Goal: Task Accomplishment & Management: Manage account settings

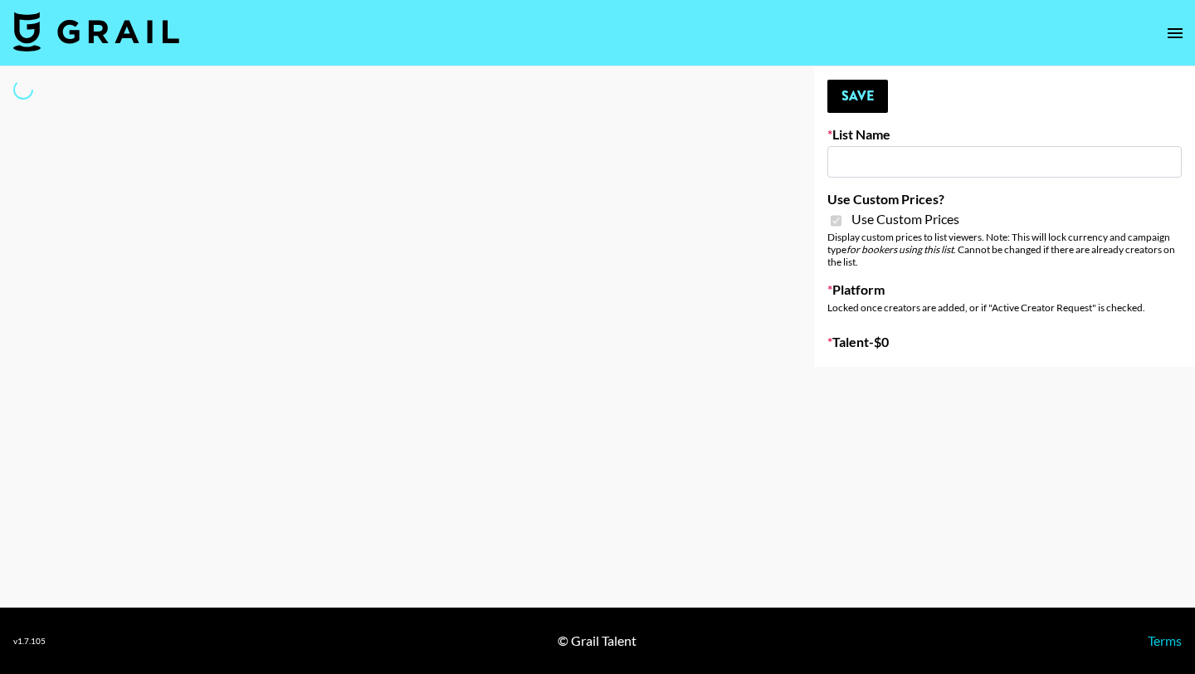
select select "Brand"
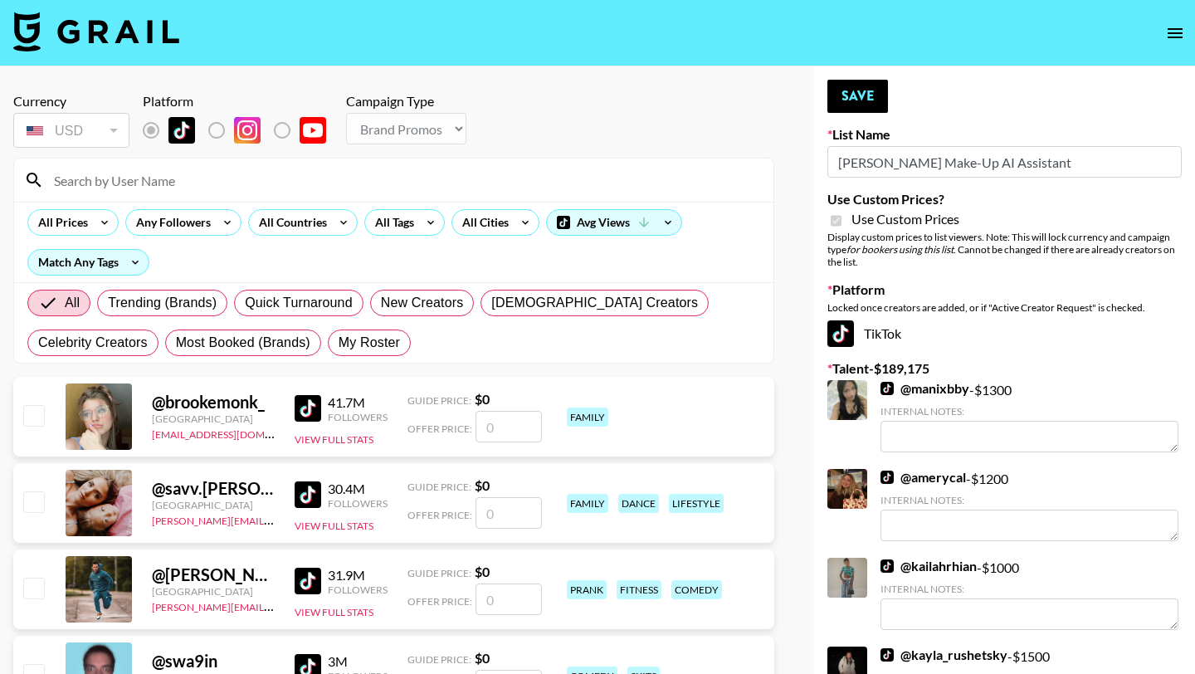
type input "[PERSON_NAME] Make-Up AI Assistant"
checkbox input "true"
click at [206, 188] on input at bounding box center [404, 180] width 720 height 27
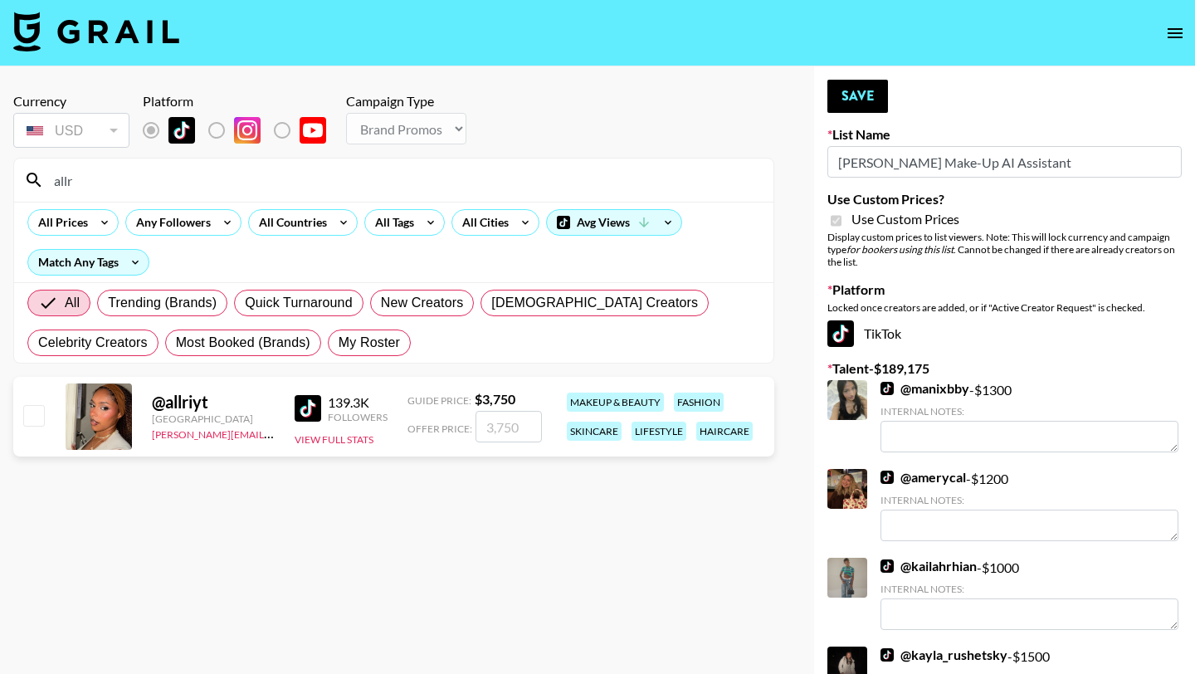
type input "allr"
click at [42, 408] on input "checkbox" at bounding box center [33, 415] width 20 height 20
checkbox input "true"
drag, startPoint x: 519, startPoint y: 423, endPoint x: 493, endPoint y: 423, distance: 25.7
click at [493, 423] on input "3750" at bounding box center [509, 427] width 66 height 32
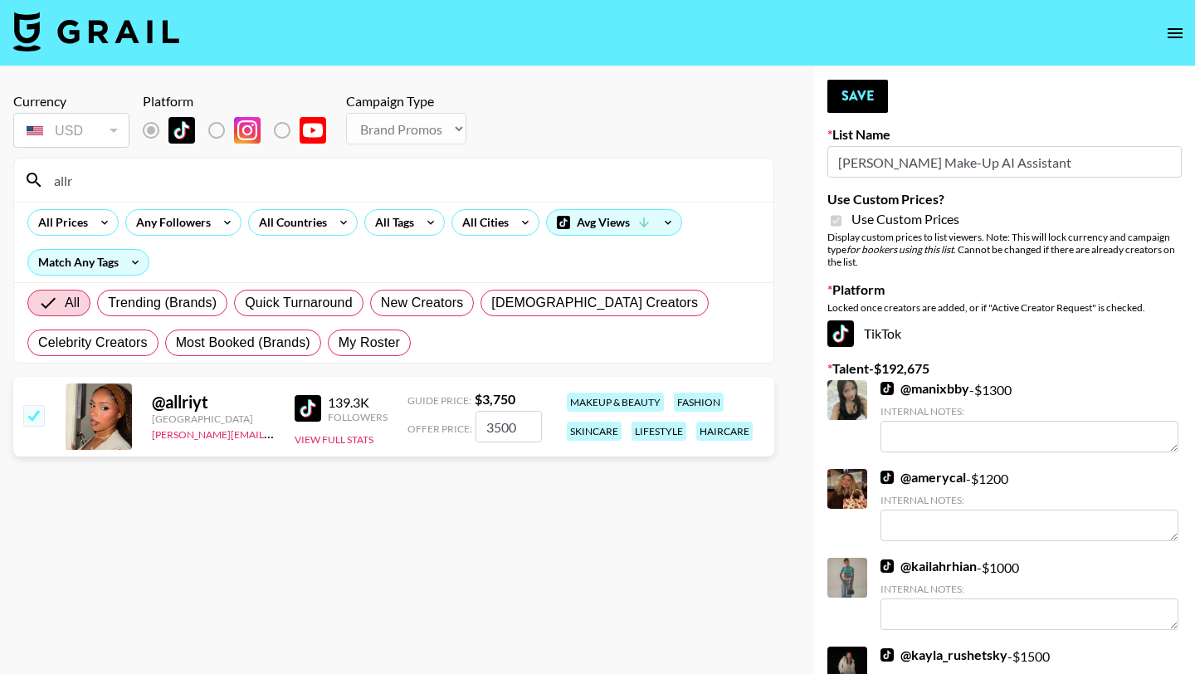
type input "3500"
click at [667, 552] on section "Currency USD USD ​ Platform Campaign Type Choose Type... Song Promos Brand Prom…" at bounding box center [393, 350] width 761 height 541
click at [862, 101] on button "Save" at bounding box center [858, 96] width 61 height 33
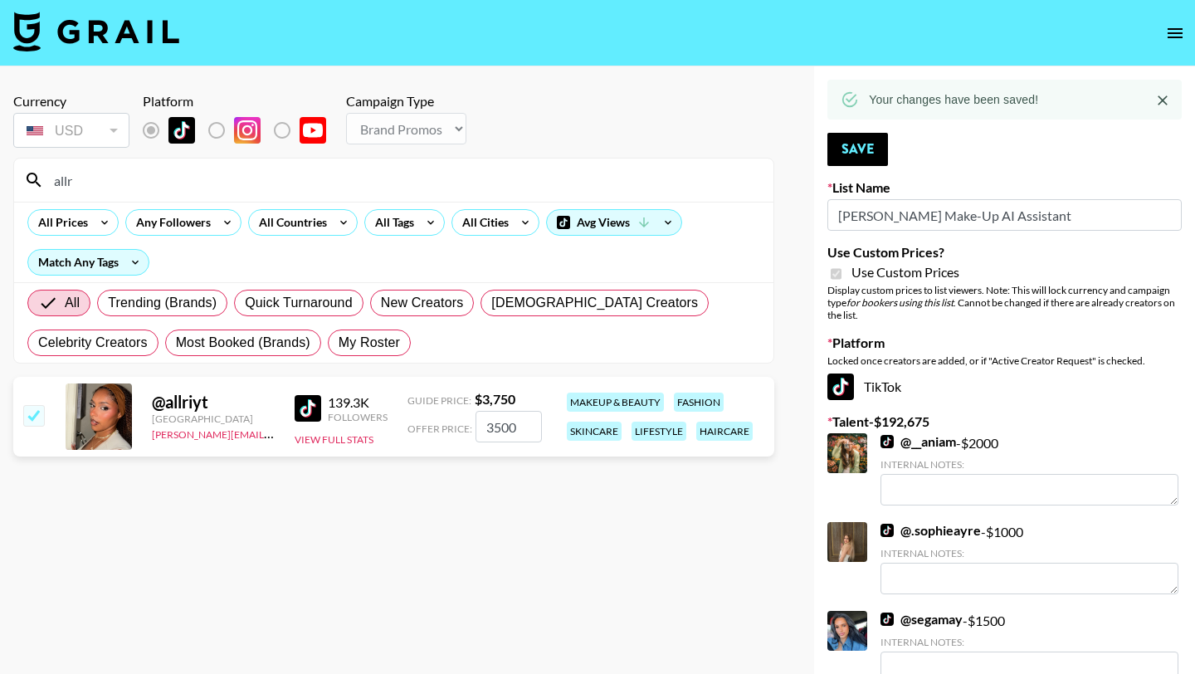
drag, startPoint x: 110, startPoint y: 168, endPoint x: 105, endPoint y: 180, distance: 13.4
click at [105, 180] on input "allr" at bounding box center [404, 180] width 720 height 27
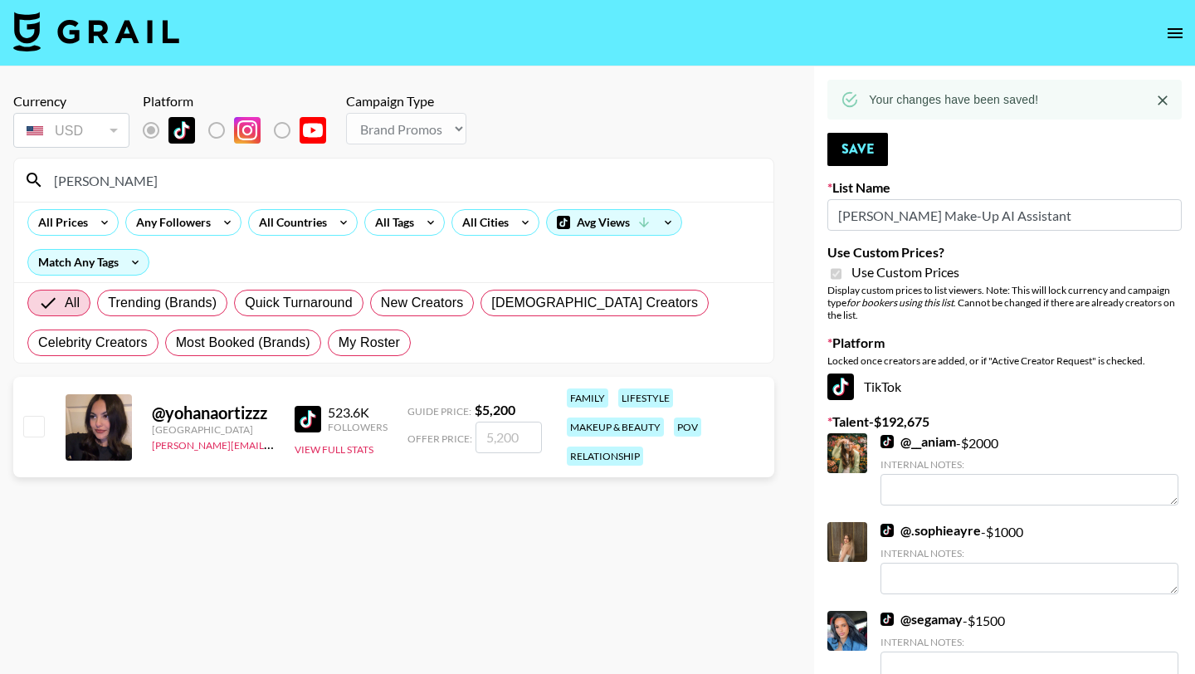
type input "yohana"
click at [35, 424] on input "checkbox" at bounding box center [33, 426] width 20 height 20
checkbox input "true"
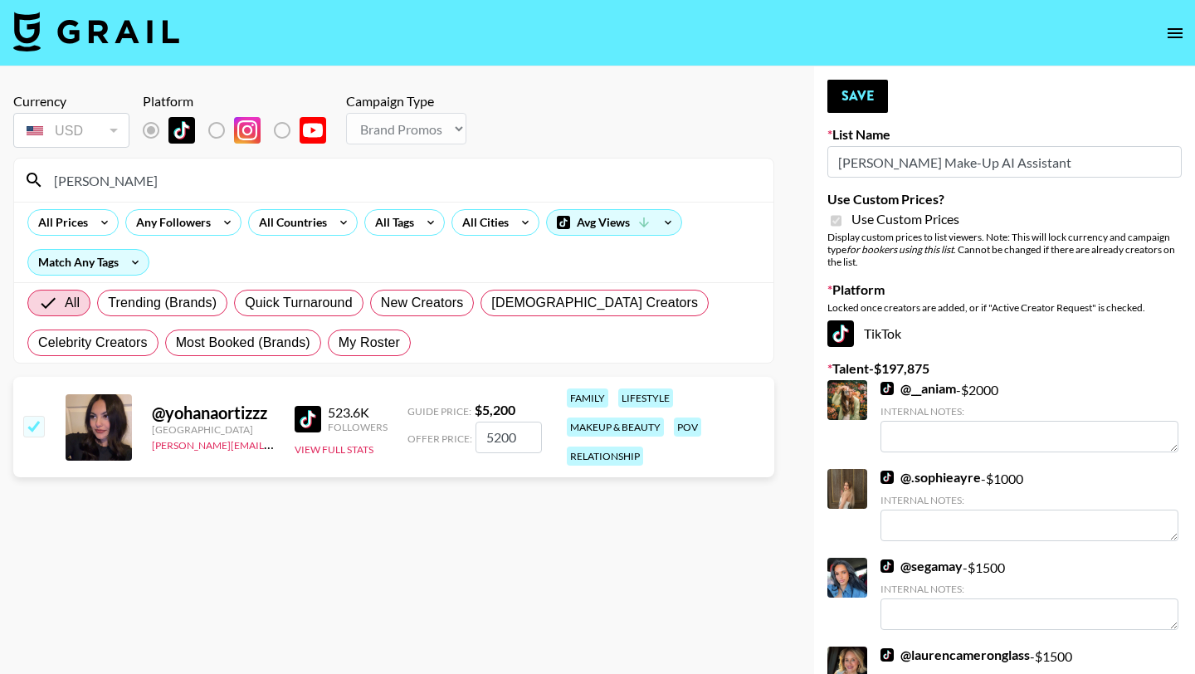
drag, startPoint x: 522, startPoint y: 434, endPoint x: 472, endPoint y: 434, distance: 49.8
click at [472, 434] on div "Offer Price: 5200" at bounding box center [475, 438] width 134 height 32
type input "3500"
click at [873, 90] on button "Save" at bounding box center [858, 96] width 61 height 33
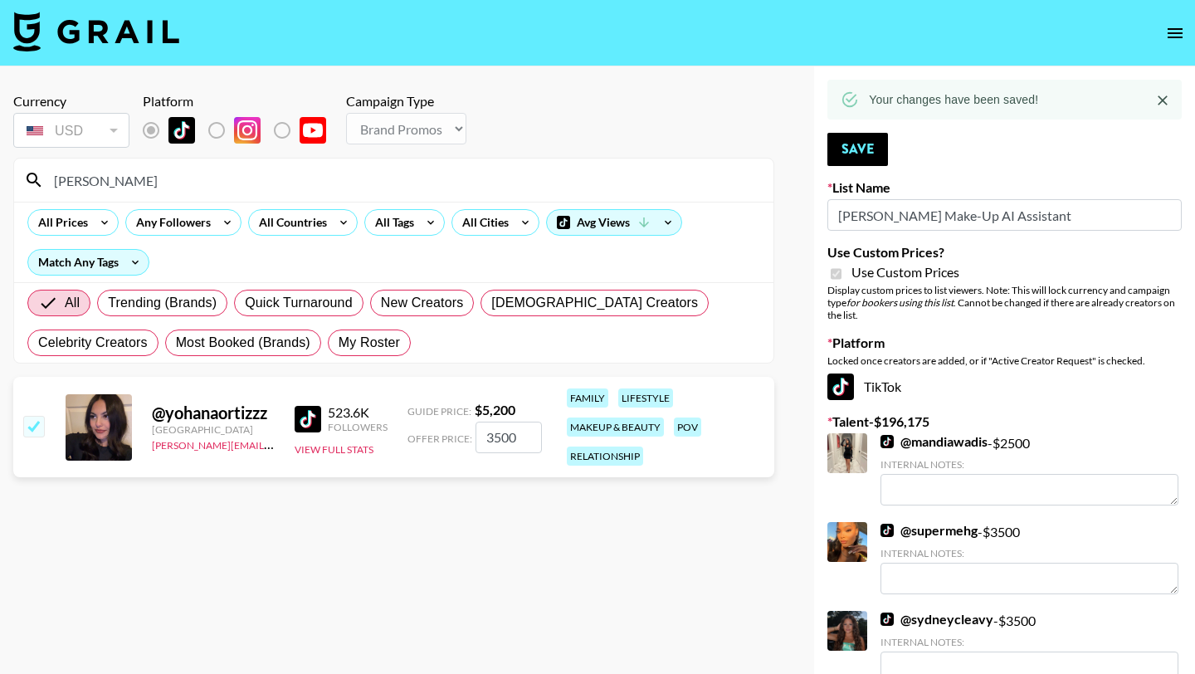
drag, startPoint x: 134, startPoint y: 183, endPoint x: 40, endPoint y: 183, distance: 93.8
click at [40, 183] on div "yohana" at bounding box center [394, 180] width 760 height 43
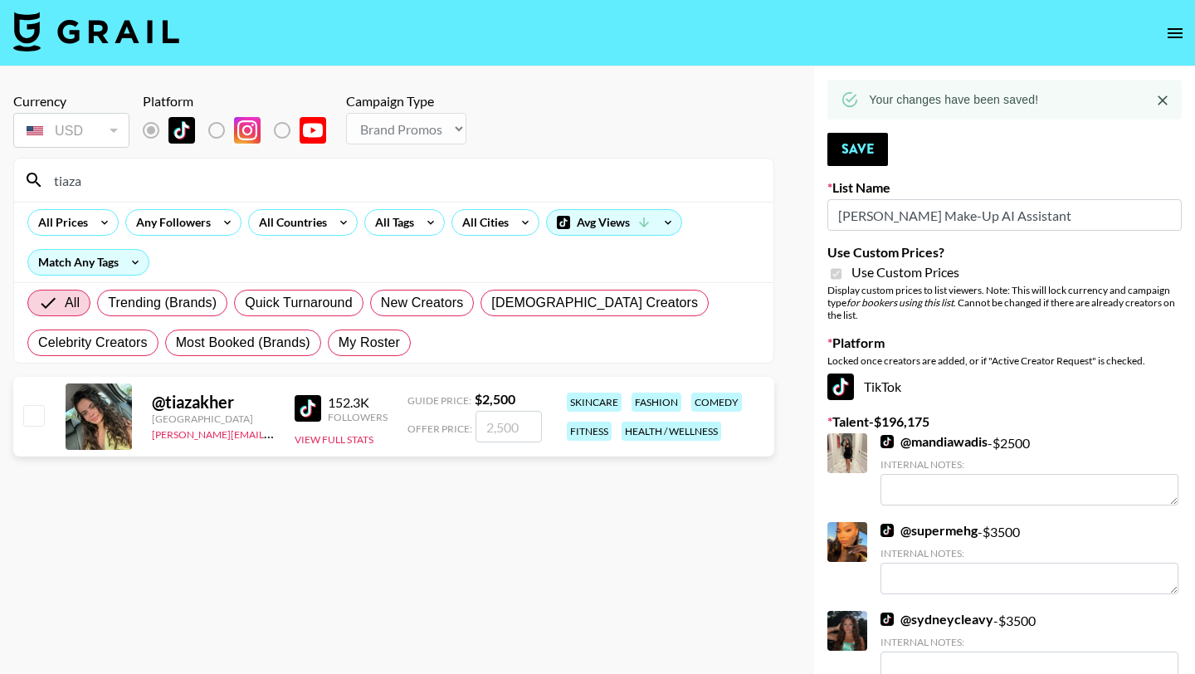
type input "tiaza"
click at [36, 413] on input "checkbox" at bounding box center [33, 415] width 20 height 20
checkbox input "true"
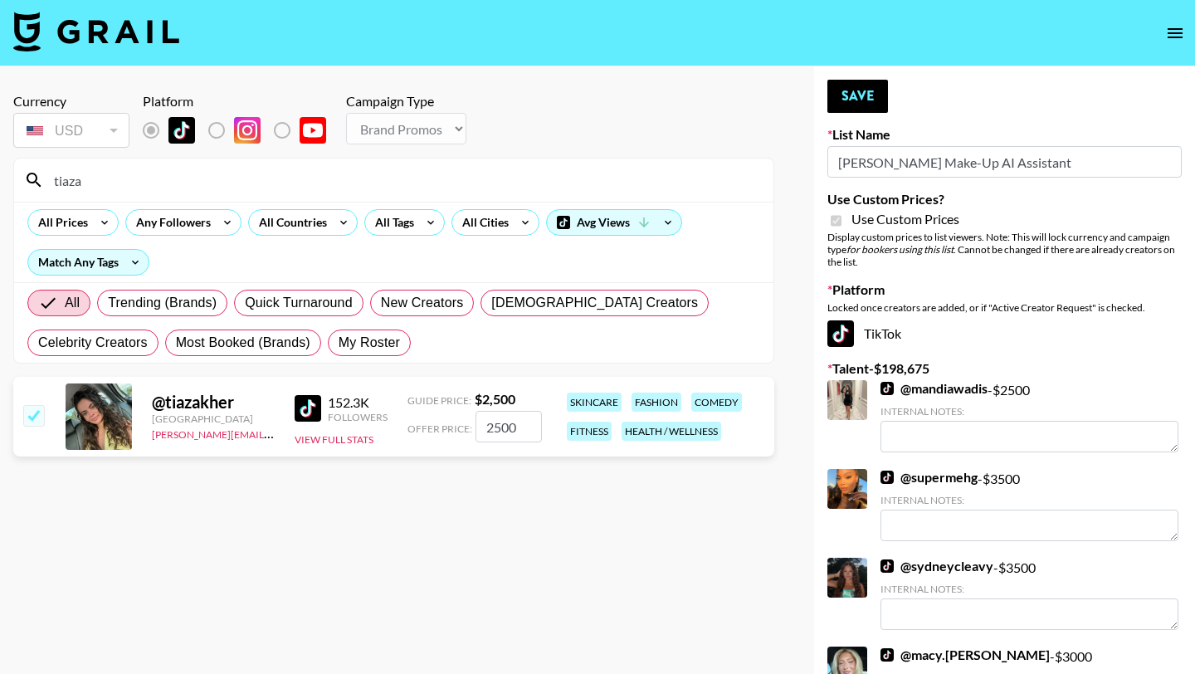
drag, startPoint x: 525, startPoint y: 431, endPoint x: 458, endPoint y: 431, distance: 66.4
click at [458, 431] on div "Offer Price: 2500" at bounding box center [475, 427] width 134 height 32
type input "3"
checkbox input "false"
checkbox input "true"
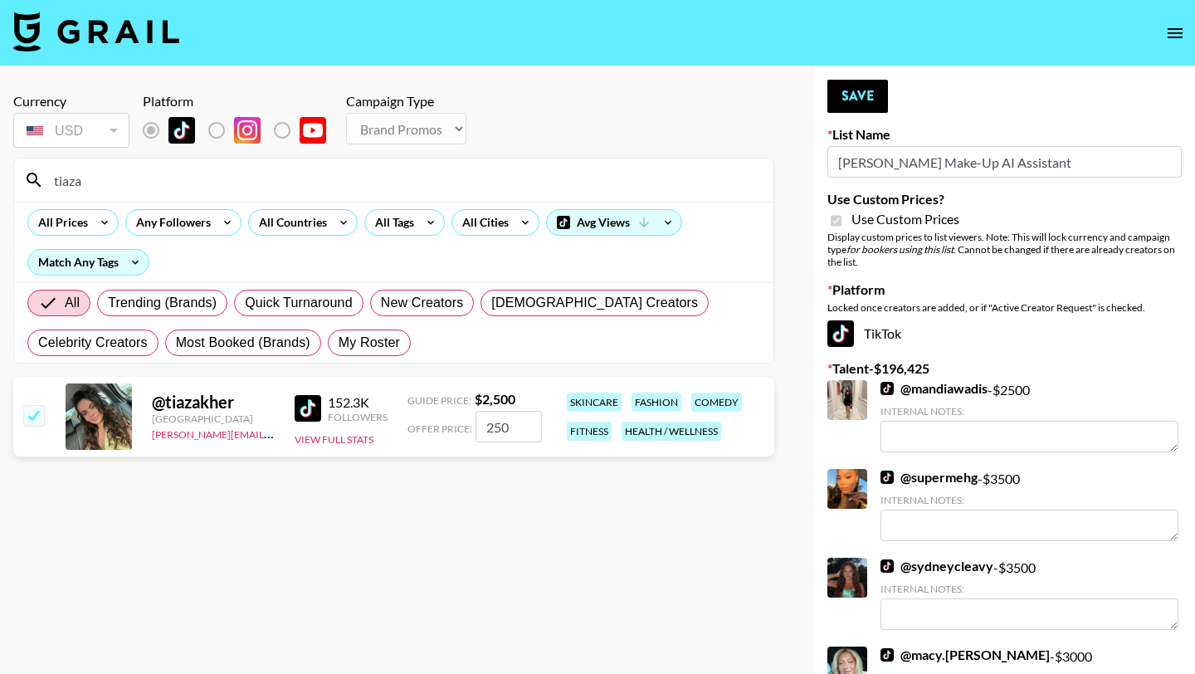
type input "2500"
click at [872, 85] on button "Save" at bounding box center [858, 96] width 61 height 33
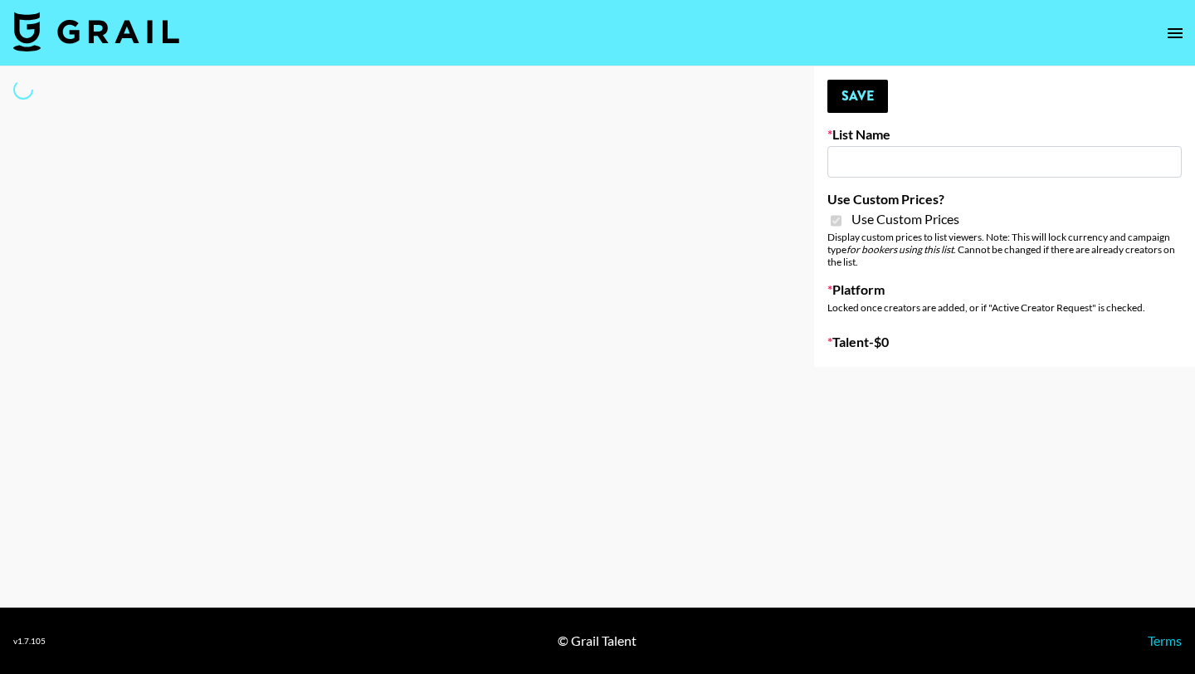
type input "**Noschinko UGC**"
checkbox input "true"
select select "Brand"
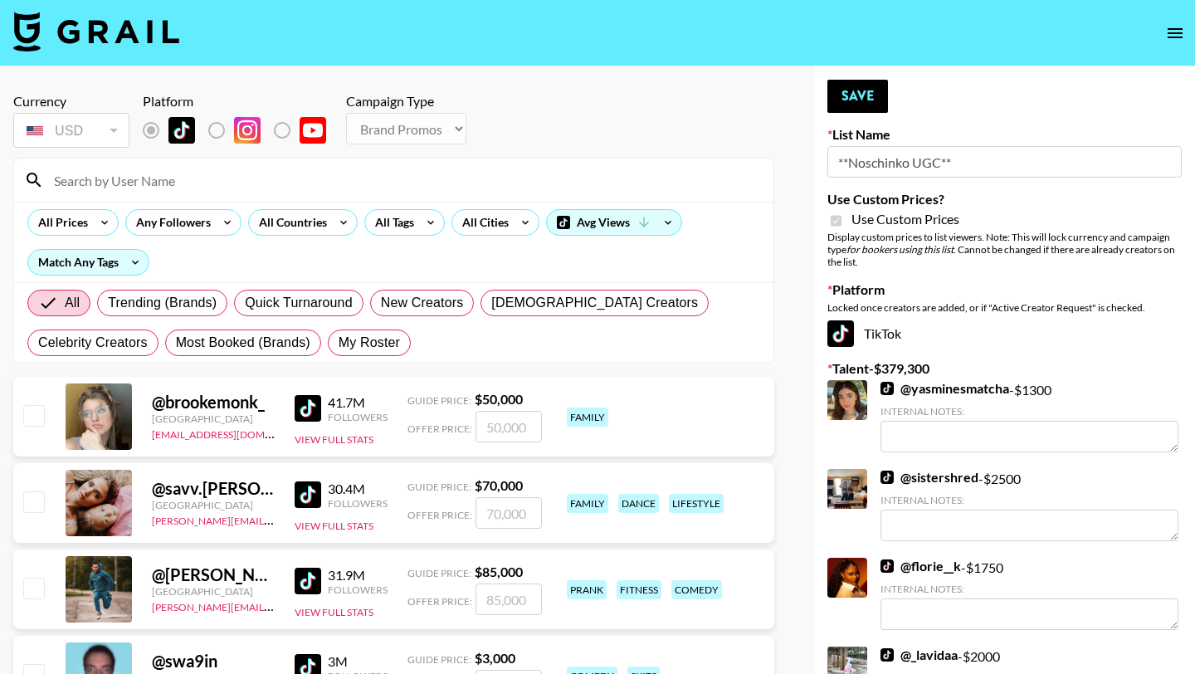
click at [181, 178] on input at bounding box center [404, 180] width 720 height 27
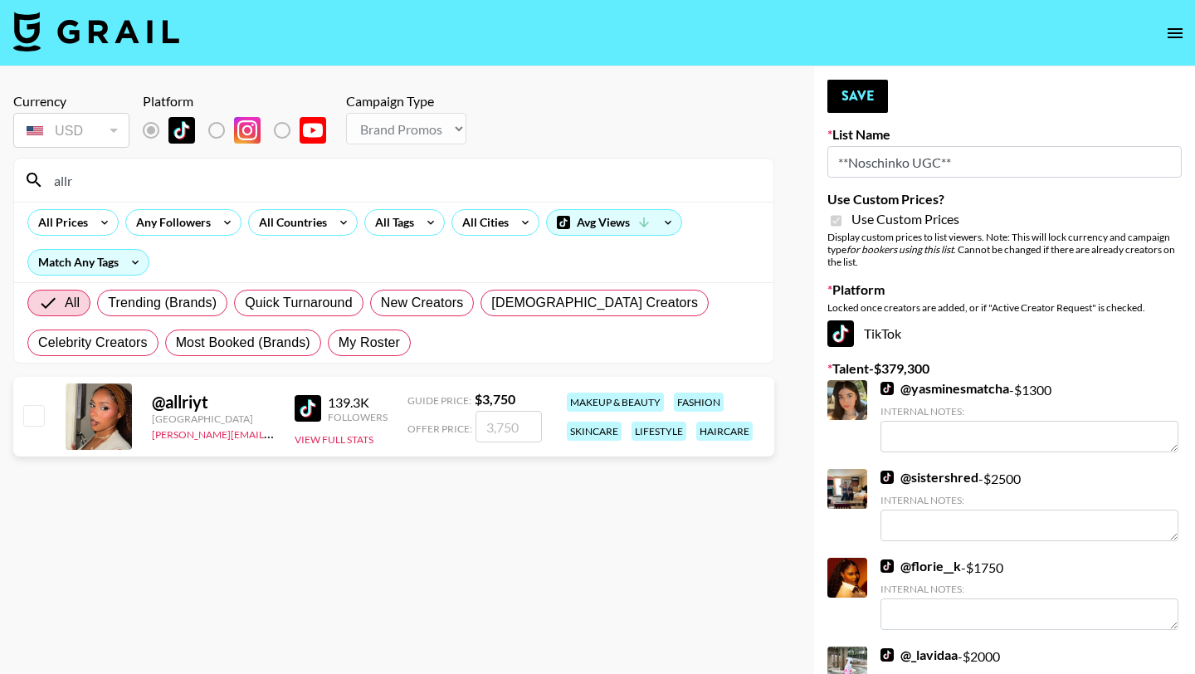
type input "allr"
click at [37, 405] on input "checkbox" at bounding box center [33, 415] width 20 height 20
checkbox input "true"
type input "3750"
checkbox input "false"
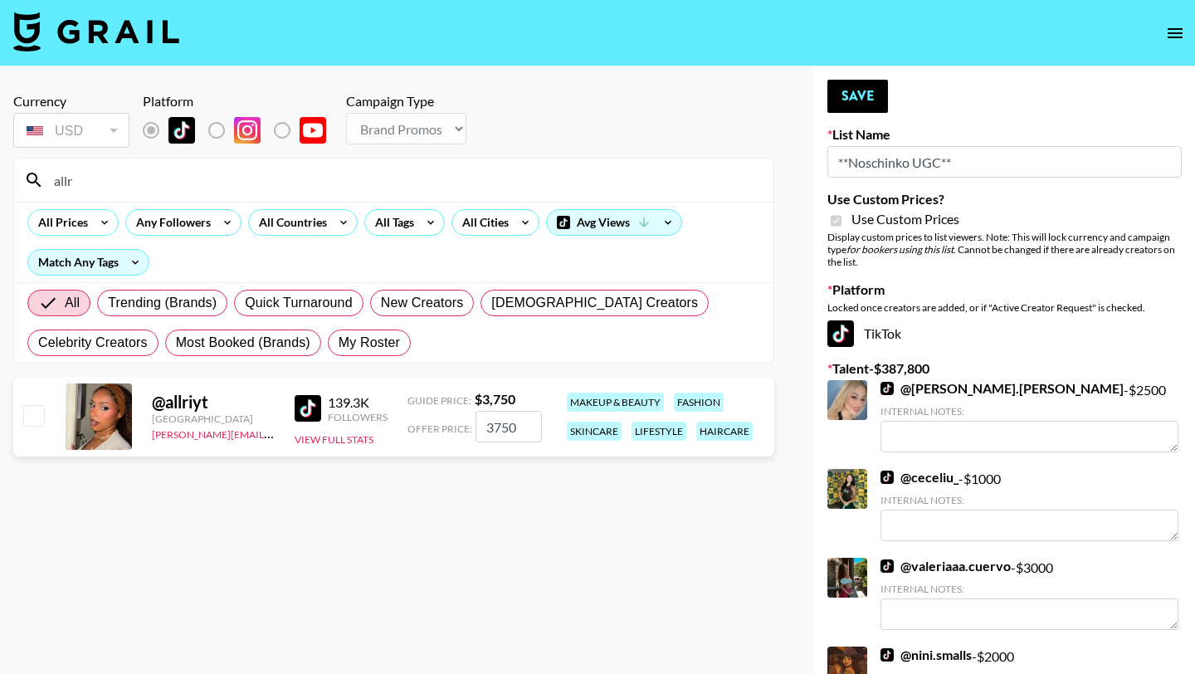
drag, startPoint x: 523, startPoint y: 425, endPoint x: 465, endPoint y: 425, distance: 58.1
click at [465, 425] on div "Offer Price: 3750" at bounding box center [475, 427] width 134 height 32
paste input "7687"
type input "7687"
checkbox input "true"
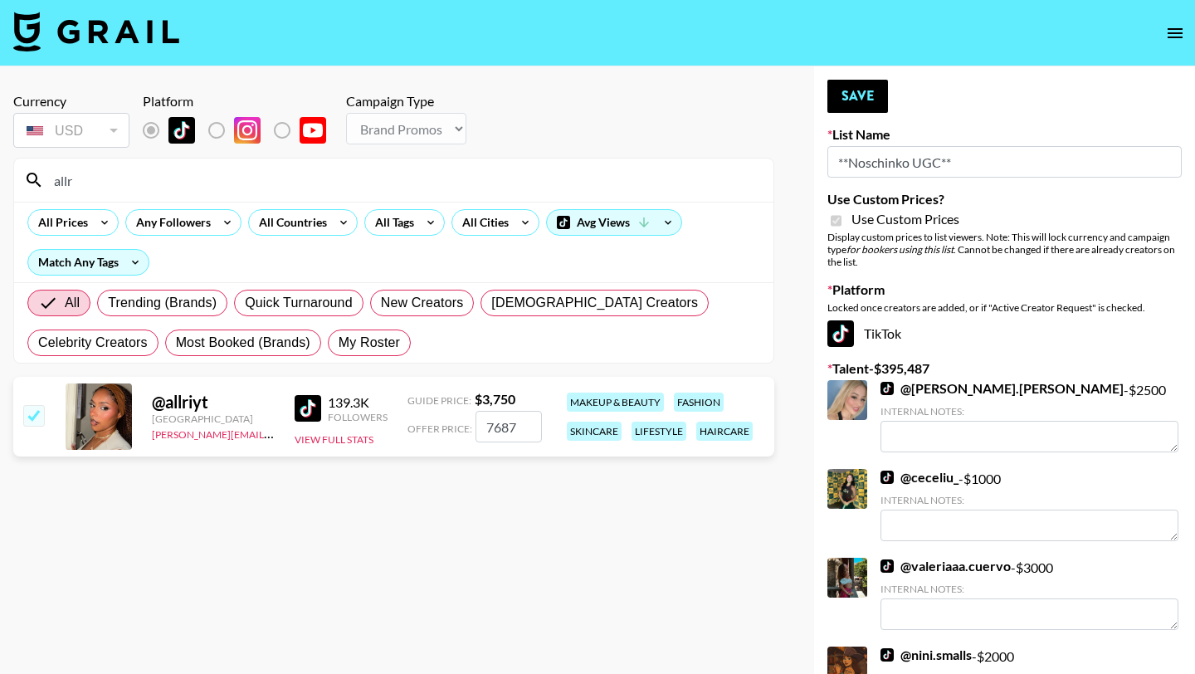
click at [540, 490] on section "Currency USD USD ​ Platform Campaign Type Choose Type... Song Promos Brand Prom…" at bounding box center [393, 350] width 761 height 541
click at [492, 424] on input "7687" at bounding box center [509, 427] width 66 height 32
type input "7"
checkbox input "false"
paste input "7687"
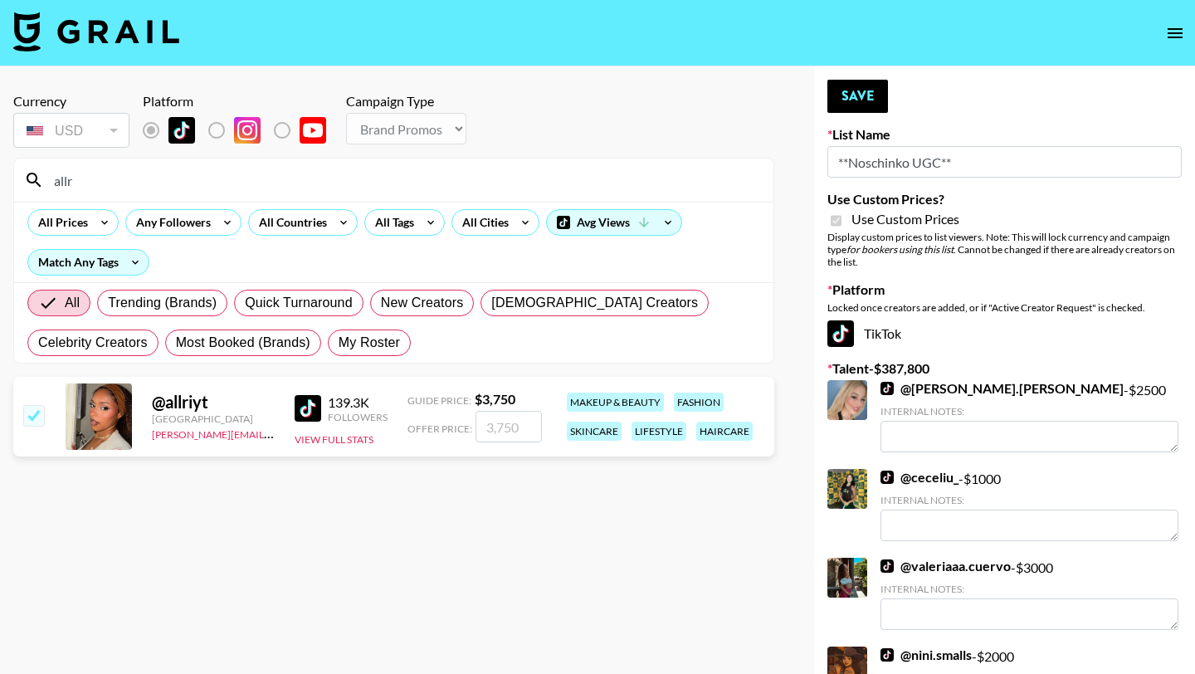
type input "7687"
checkbox input "true"
click at [520, 485] on section "Currency USD USD ​ Platform Campaign Type Choose Type... Song Promos Brand Prom…" at bounding box center [393, 350] width 761 height 541
click at [871, 97] on button "Save" at bounding box center [858, 96] width 61 height 33
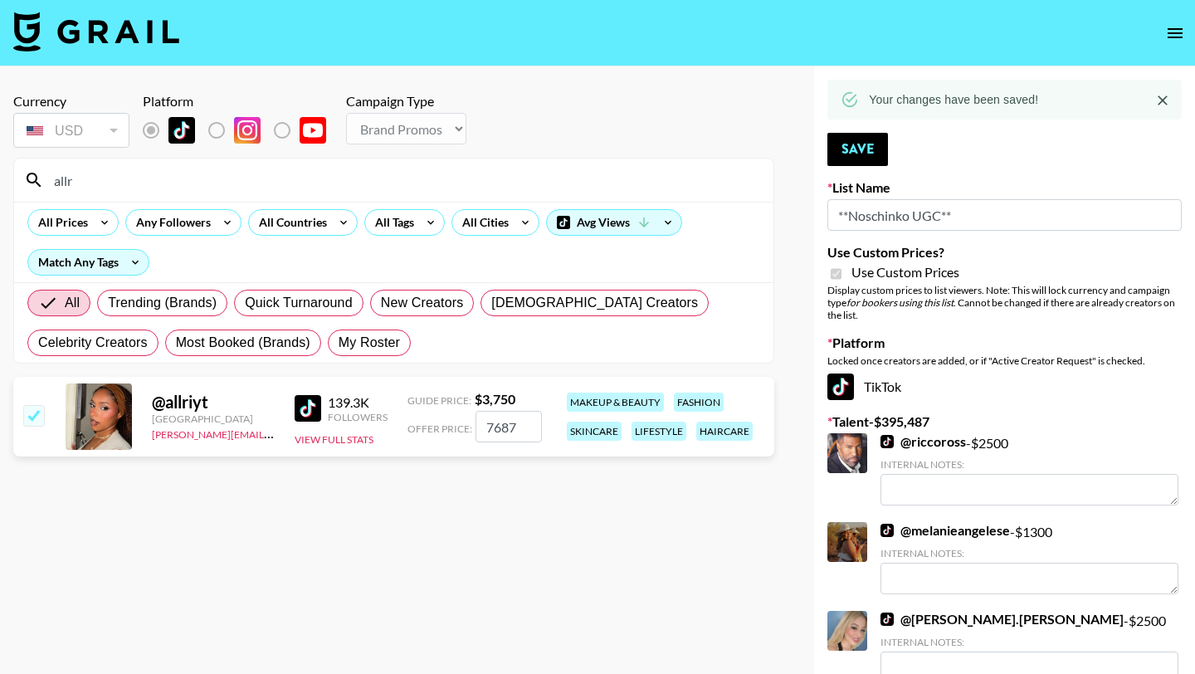
drag, startPoint x: 97, startPoint y: 180, endPoint x: 56, endPoint y: 179, distance: 40.7
click at [56, 179] on input "allr" at bounding box center [404, 180] width 720 height 27
type input "y"
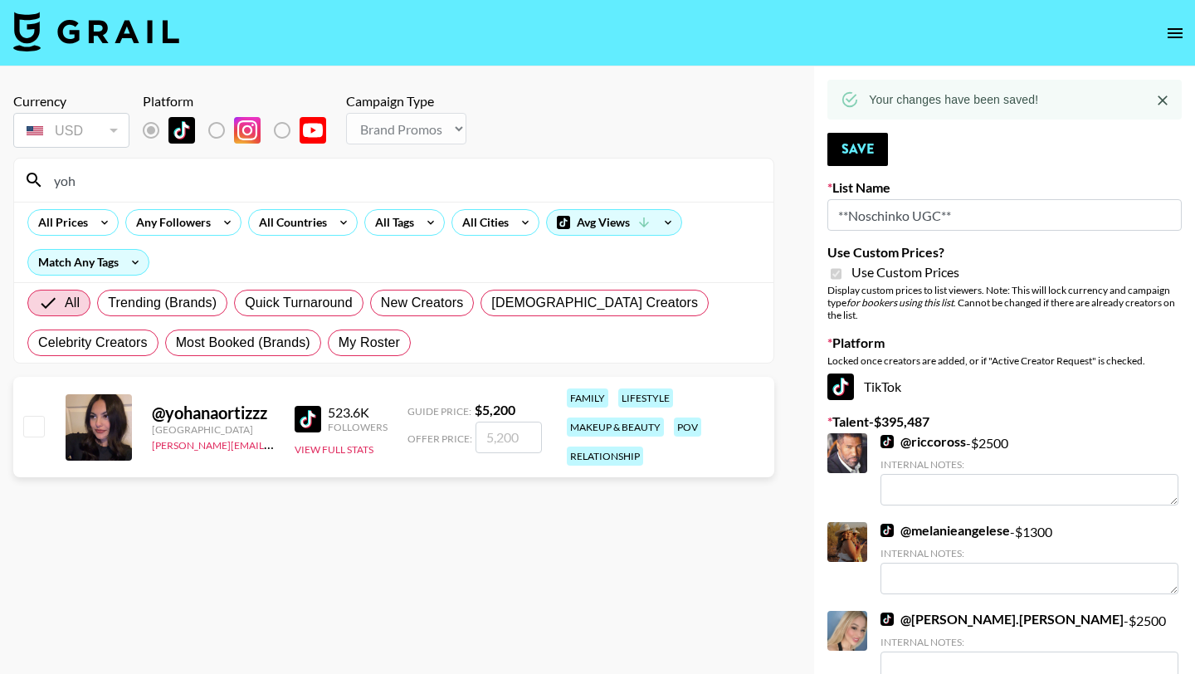
type input "yoh"
click at [31, 425] on input "checkbox" at bounding box center [33, 426] width 20 height 20
checkbox input "true"
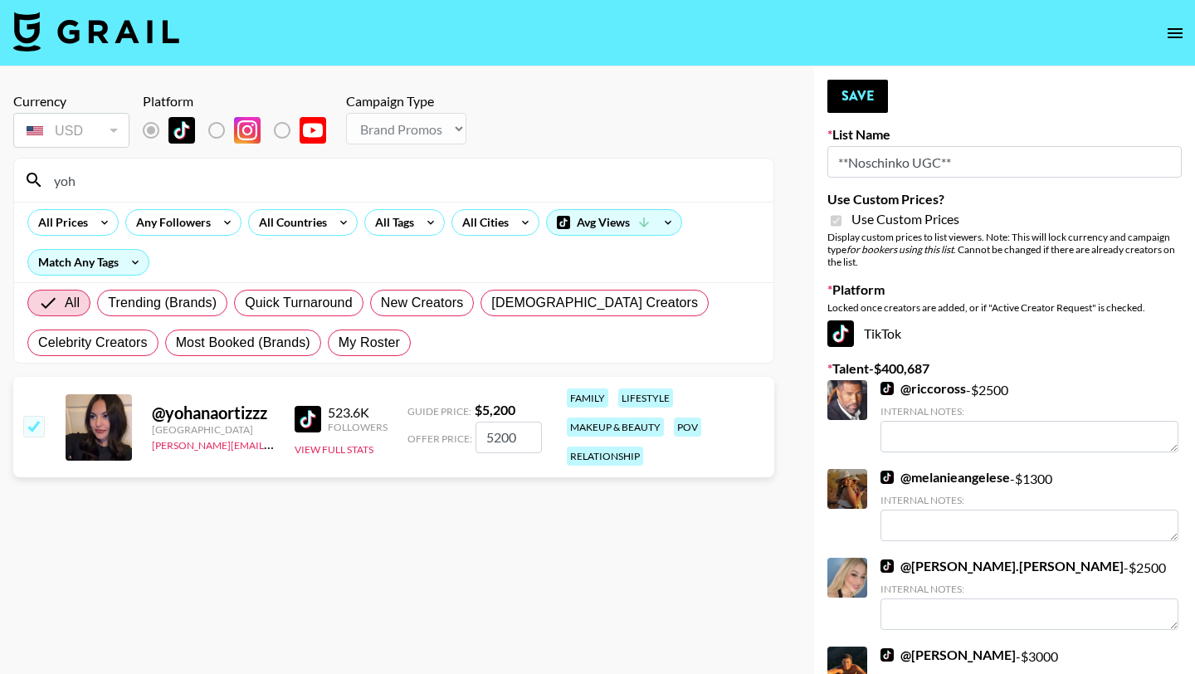
drag, startPoint x: 520, startPoint y: 437, endPoint x: 462, endPoint y: 434, distance: 58.2
click at [462, 434] on div "Offer Price: 5200" at bounding box center [475, 438] width 134 height 32
type input "10660"
click at [866, 96] on button "Save" at bounding box center [858, 96] width 61 height 33
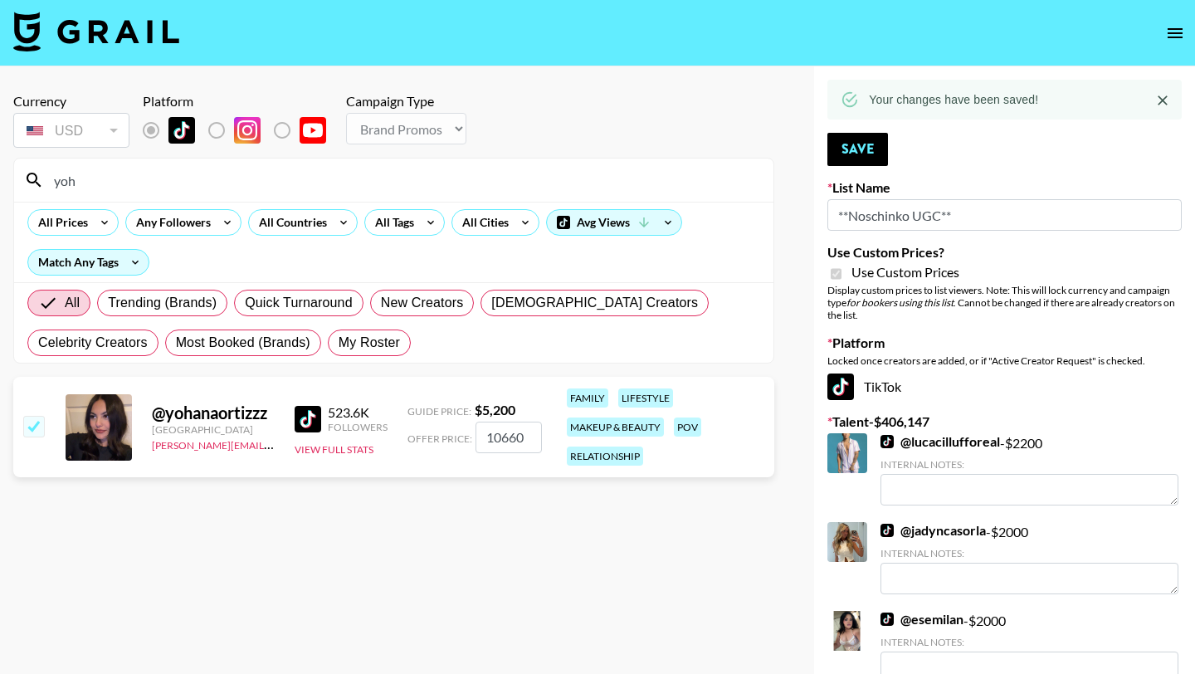
drag, startPoint x: 100, startPoint y: 183, endPoint x: 47, endPoint y: 183, distance: 52.3
click at [47, 183] on input "yoh" at bounding box center [404, 180] width 720 height 27
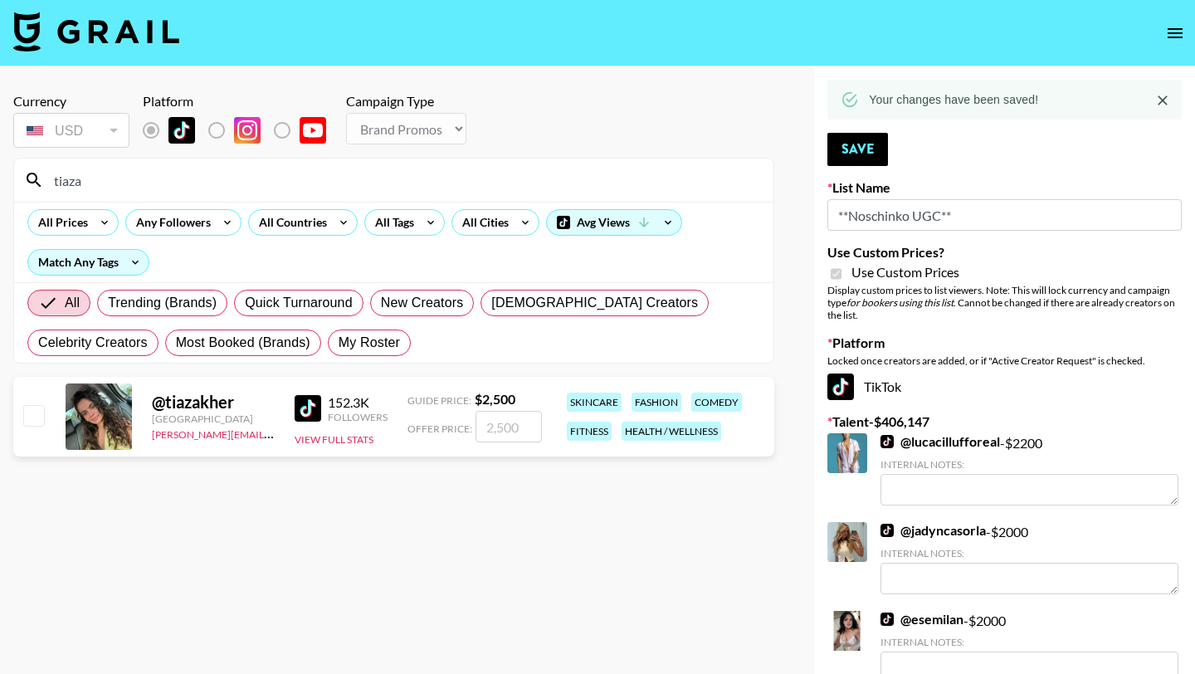
type input "tiaza"
click at [39, 414] on input "checkbox" at bounding box center [33, 415] width 20 height 20
checkbox input "true"
type input "2500"
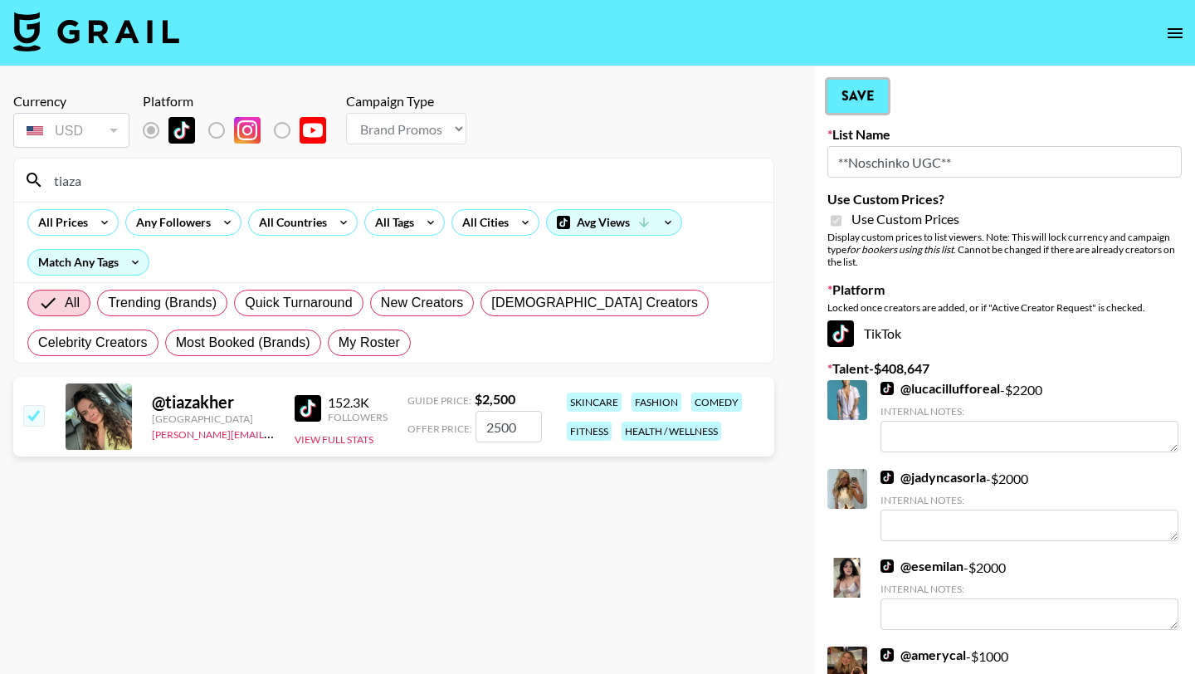
click at [878, 90] on button "Save" at bounding box center [858, 96] width 61 height 33
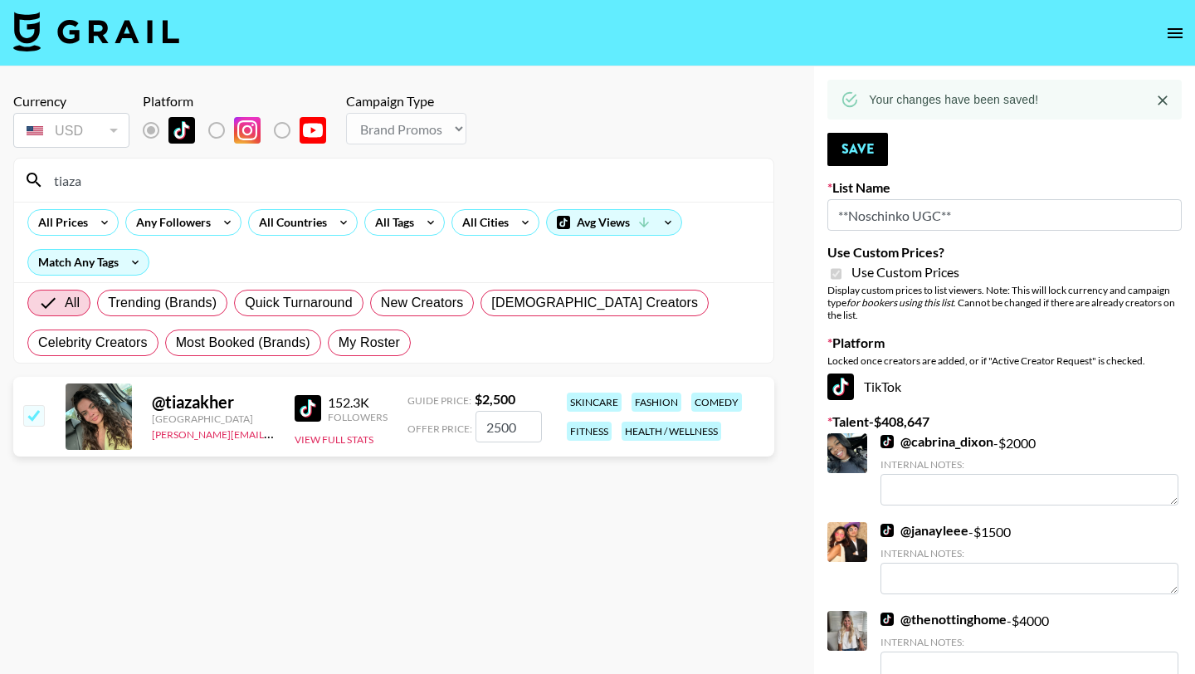
drag, startPoint x: 100, startPoint y: 185, endPoint x: 47, endPoint y: 182, distance: 53.2
click at [47, 182] on input "tiaza" at bounding box center [404, 180] width 720 height 27
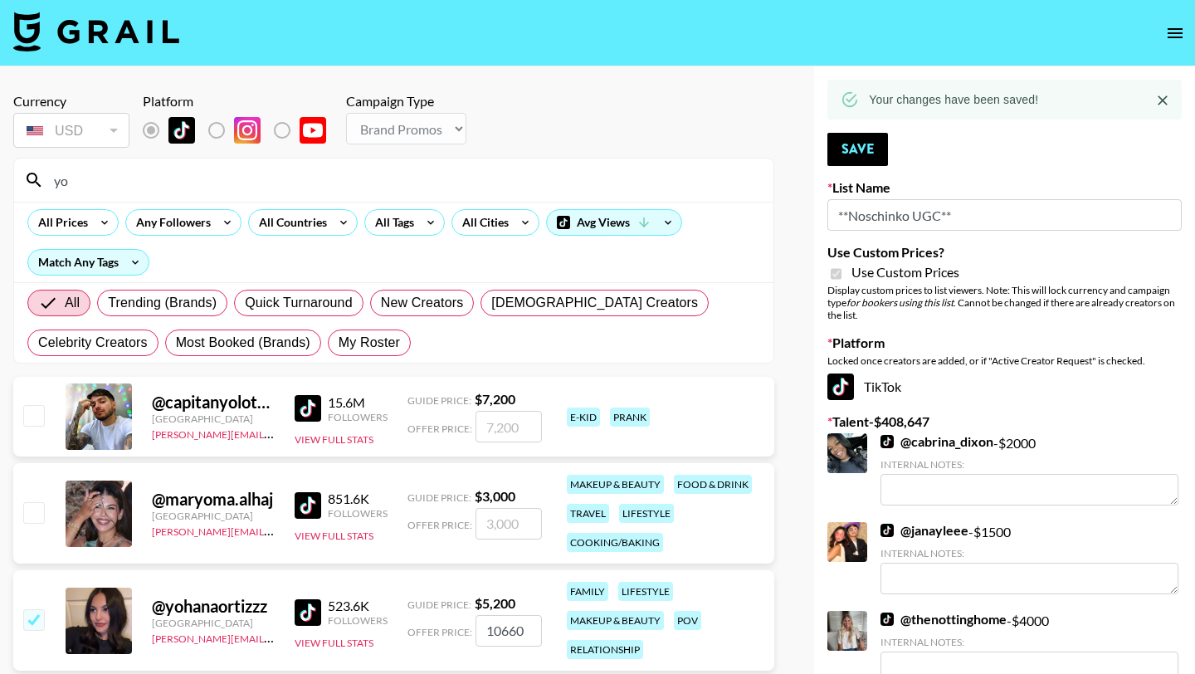
type input "y"
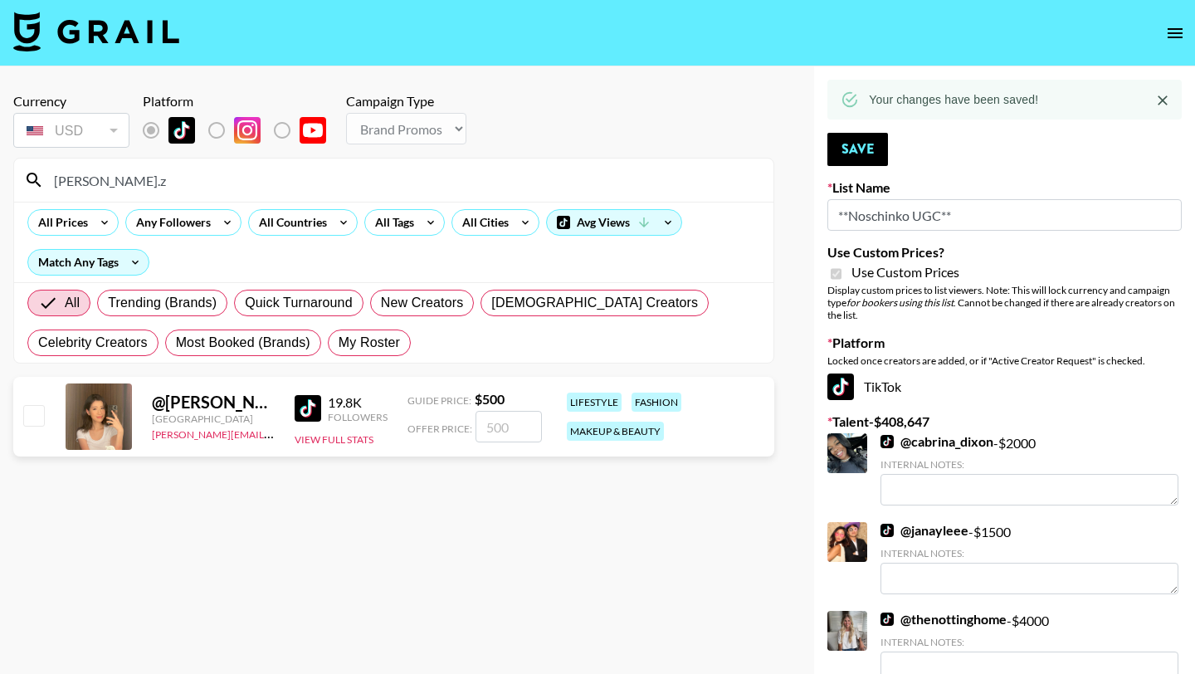
type input "jennifer.z"
click at [30, 413] on input "checkbox" at bounding box center [33, 415] width 20 height 20
checkbox input "true"
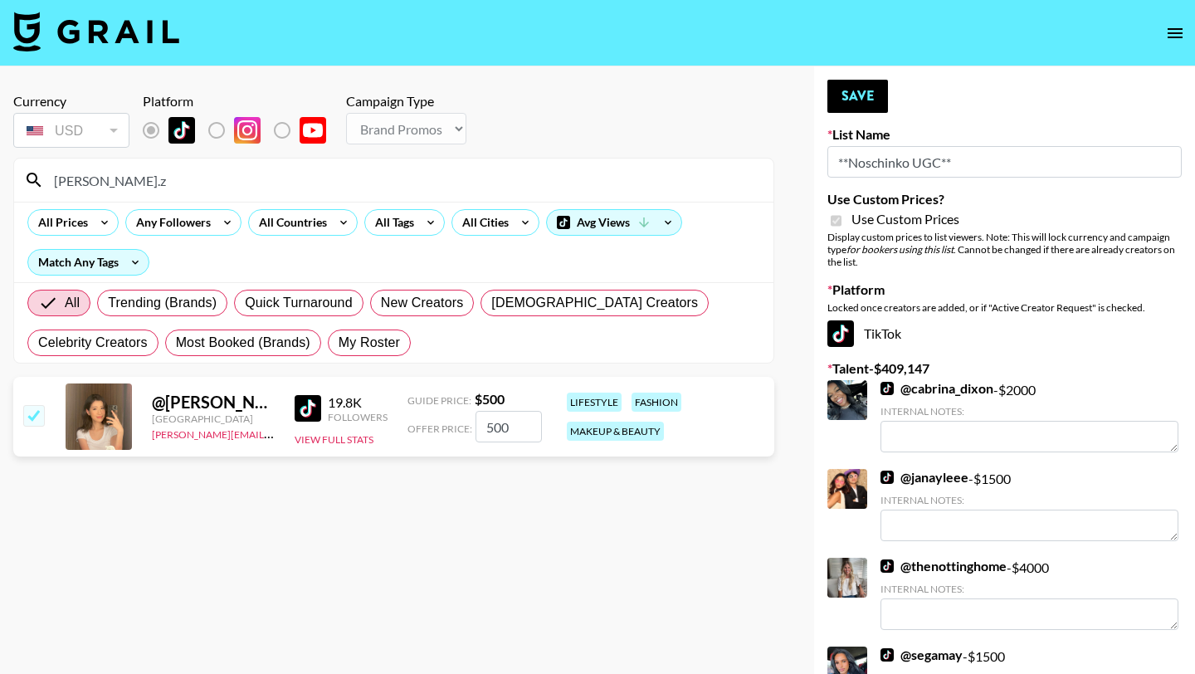
drag, startPoint x: 519, startPoint y: 427, endPoint x: 467, endPoint y: 427, distance: 51.5
click at [467, 427] on div "Offer Price: 500" at bounding box center [475, 427] width 134 height 32
type input "1500"
click at [856, 99] on button "Save" at bounding box center [858, 96] width 61 height 33
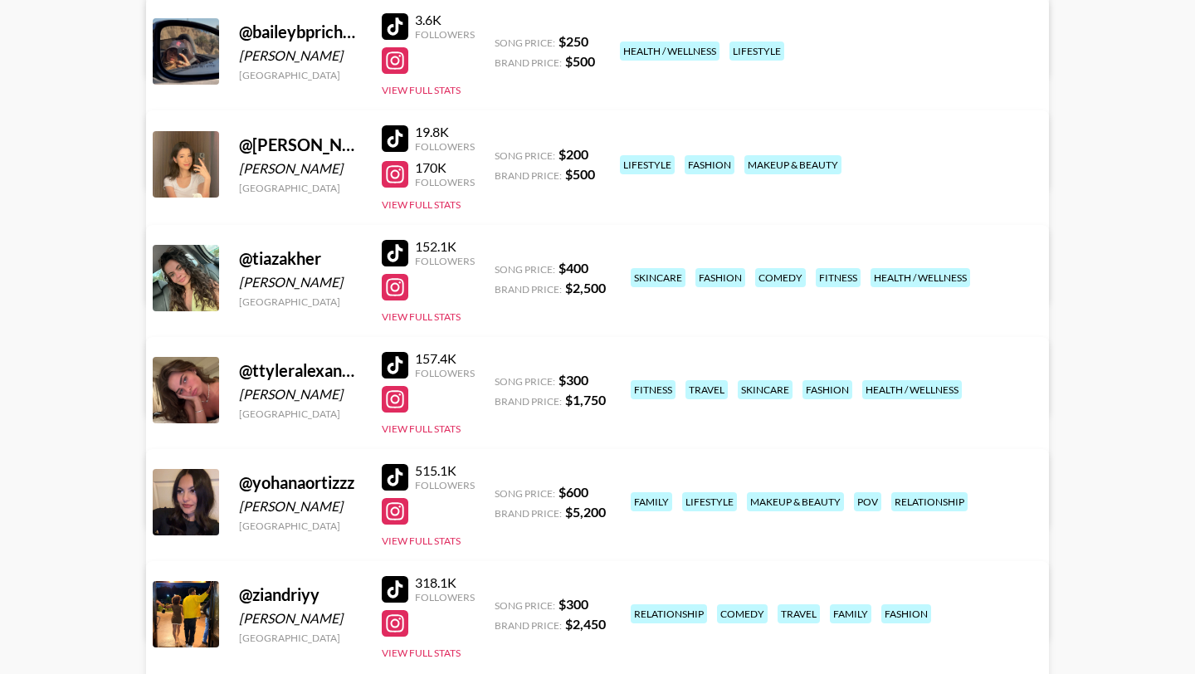
scroll to position [500, 0]
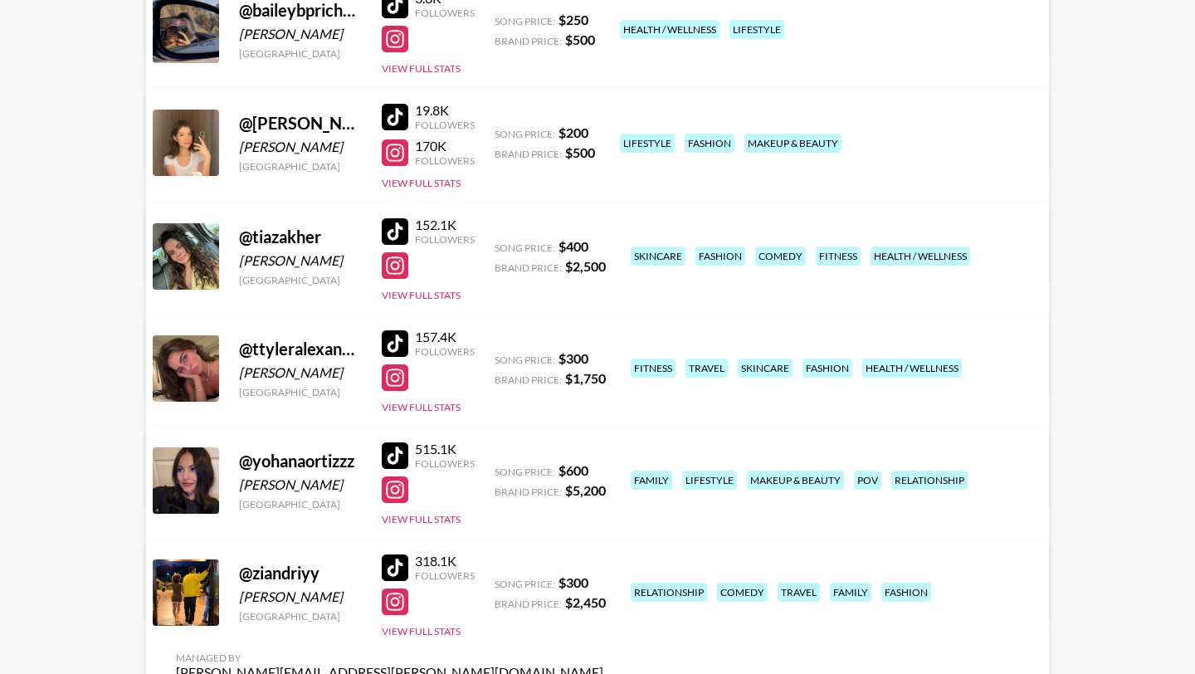
click at [400, 442] on div at bounding box center [395, 455] width 27 height 27
click at [396, 496] on div at bounding box center [395, 489] width 27 height 27
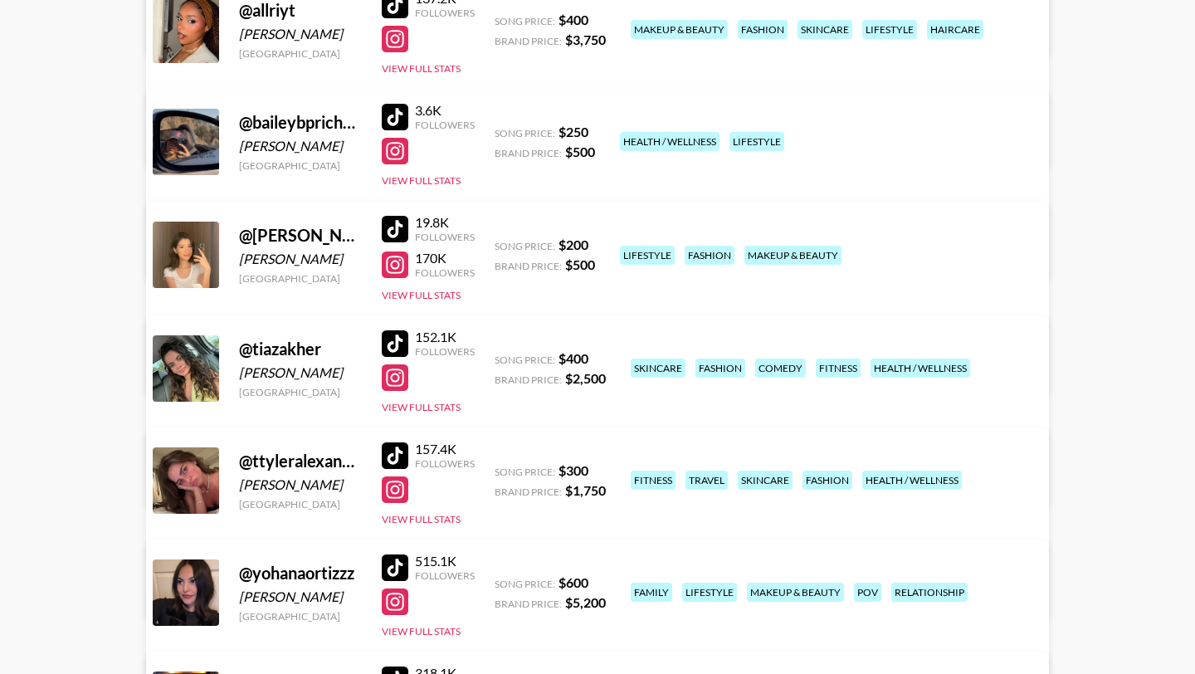
scroll to position [385, 0]
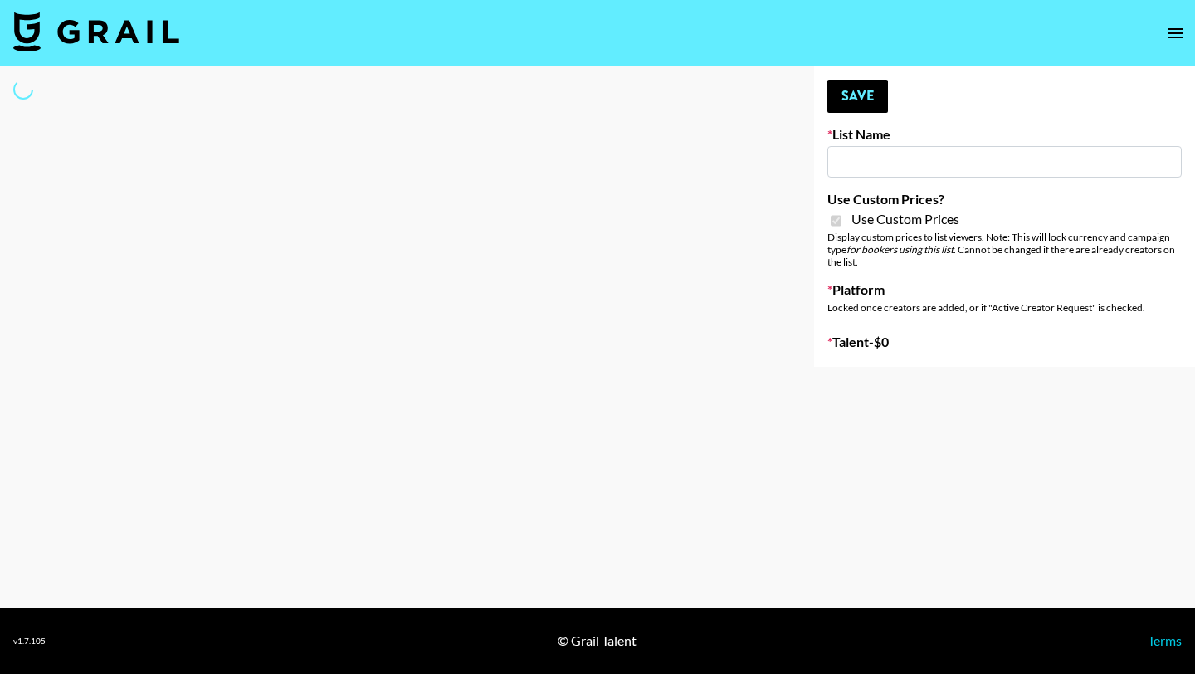
type input "LISEN Watch"
checkbox input "true"
select select "Brand"
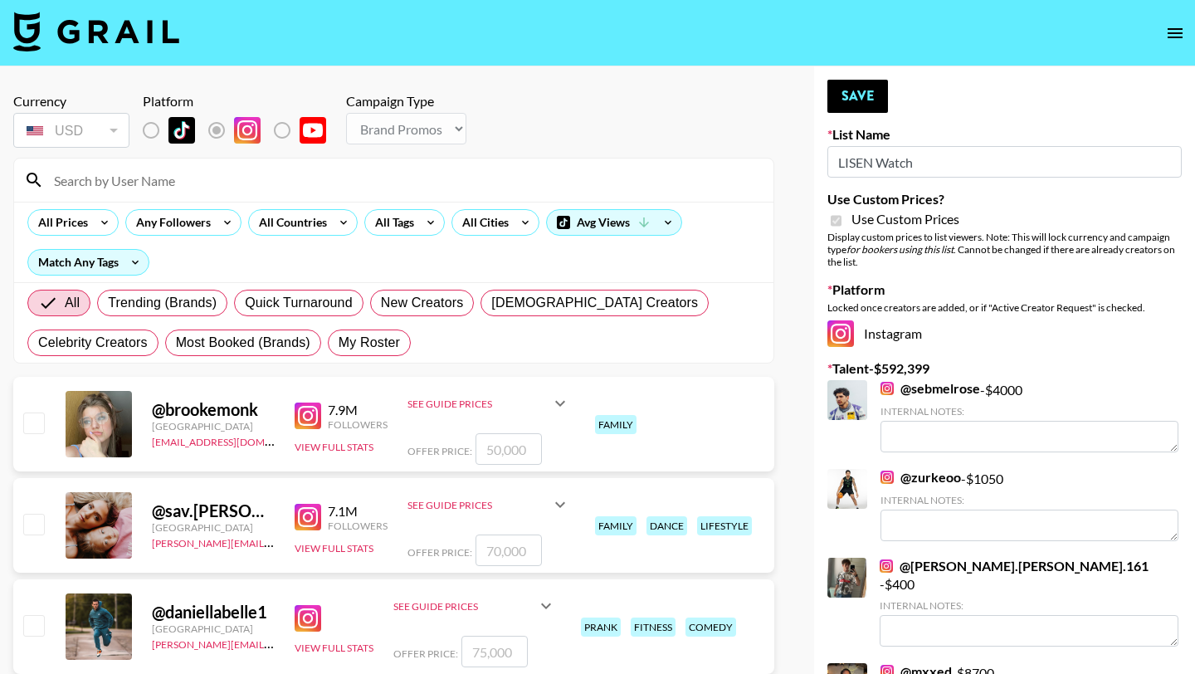
click at [244, 187] on input at bounding box center [404, 180] width 720 height 27
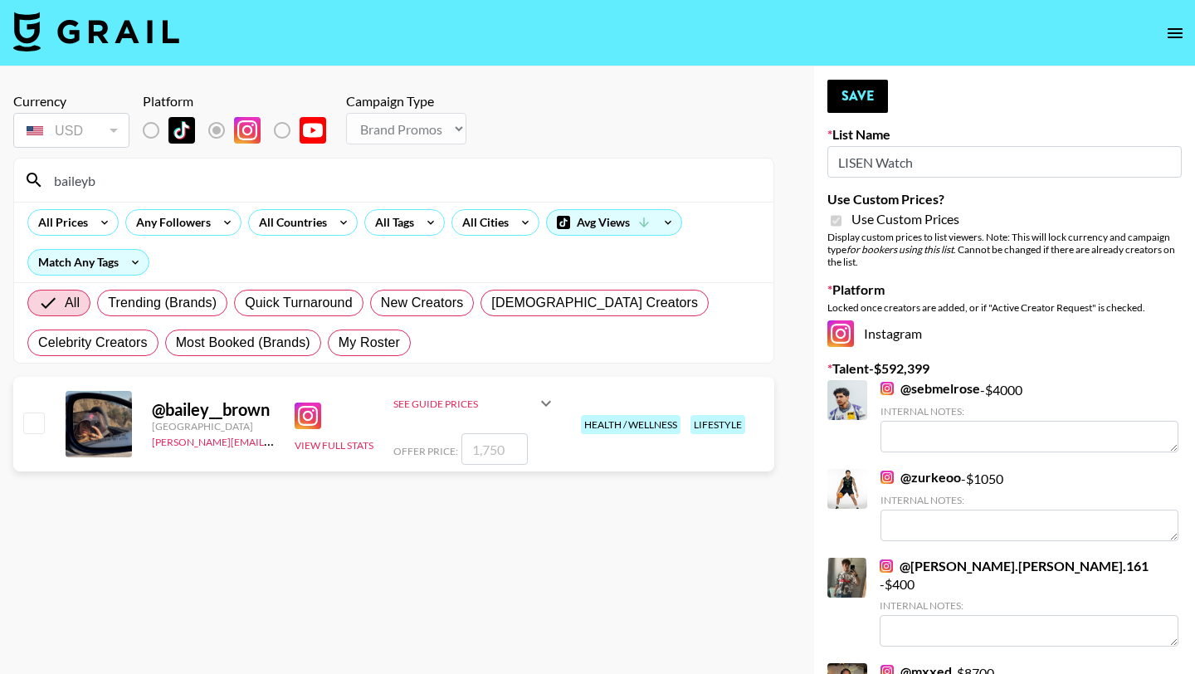
type input "baileyb"
click at [30, 423] on input "checkbox" at bounding box center [33, 423] width 20 height 20
checkbox input "true"
type input "1750"
click at [864, 101] on button "Save" at bounding box center [858, 96] width 61 height 33
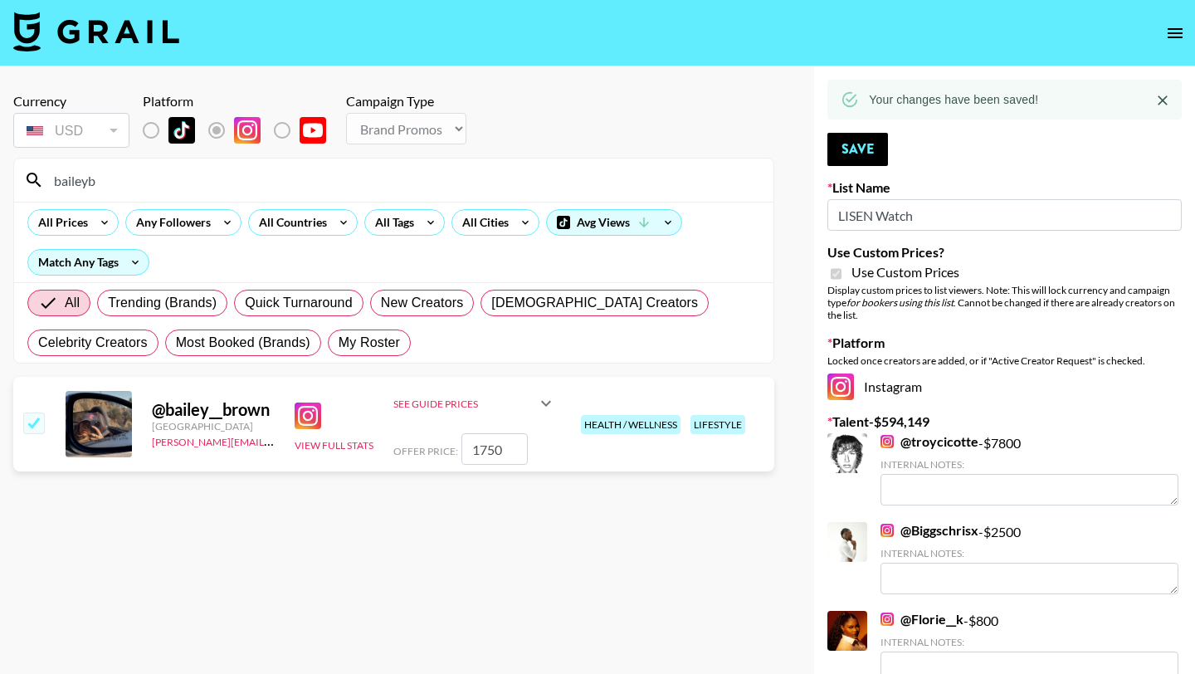
drag, startPoint x: 124, startPoint y: 179, endPoint x: 38, endPoint y: 179, distance: 85.5
click at [38, 179] on div "baileyb" at bounding box center [394, 180] width 760 height 43
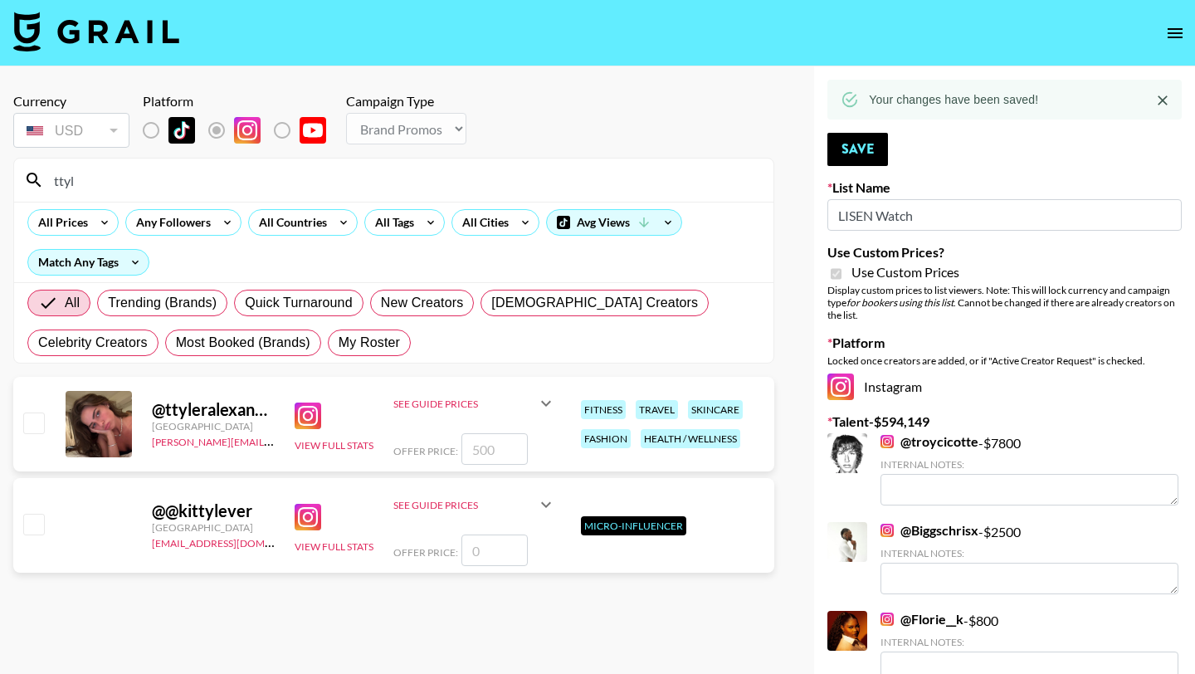
type input "ttyl"
click at [37, 421] on input "checkbox" at bounding box center [33, 423] width 20 height 20
checkbox input "true"
type input "500"
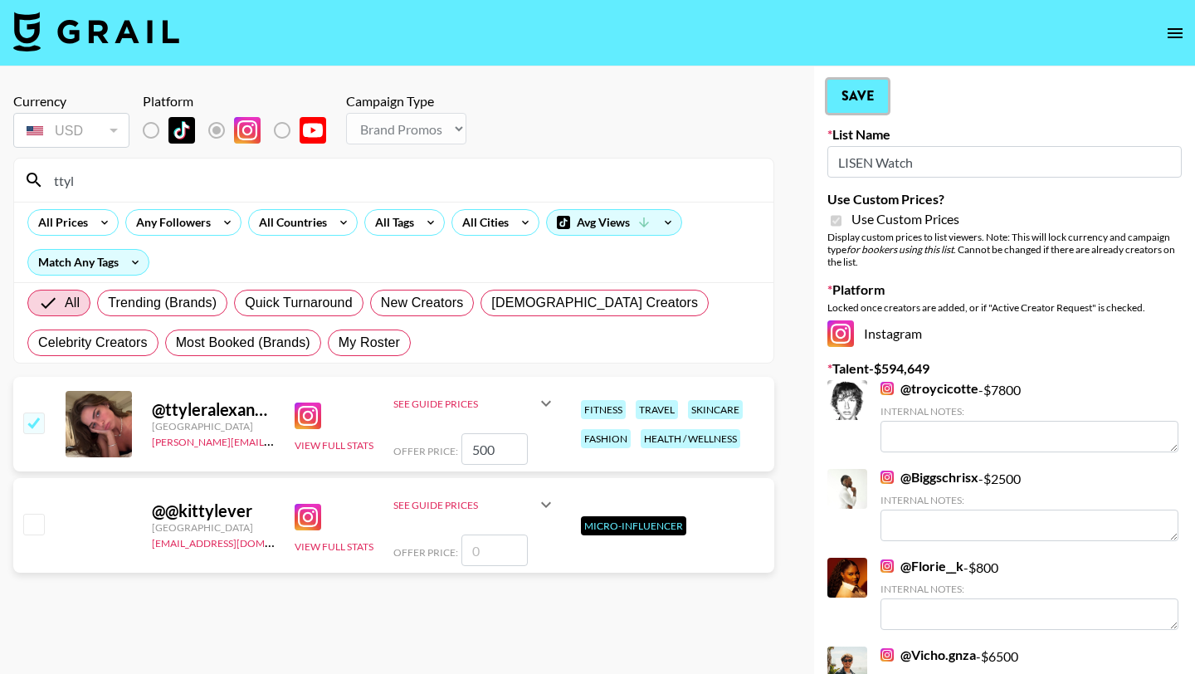
click at [876, 95] on button "Save" at bounding box center [858, 96] width 61 height 33
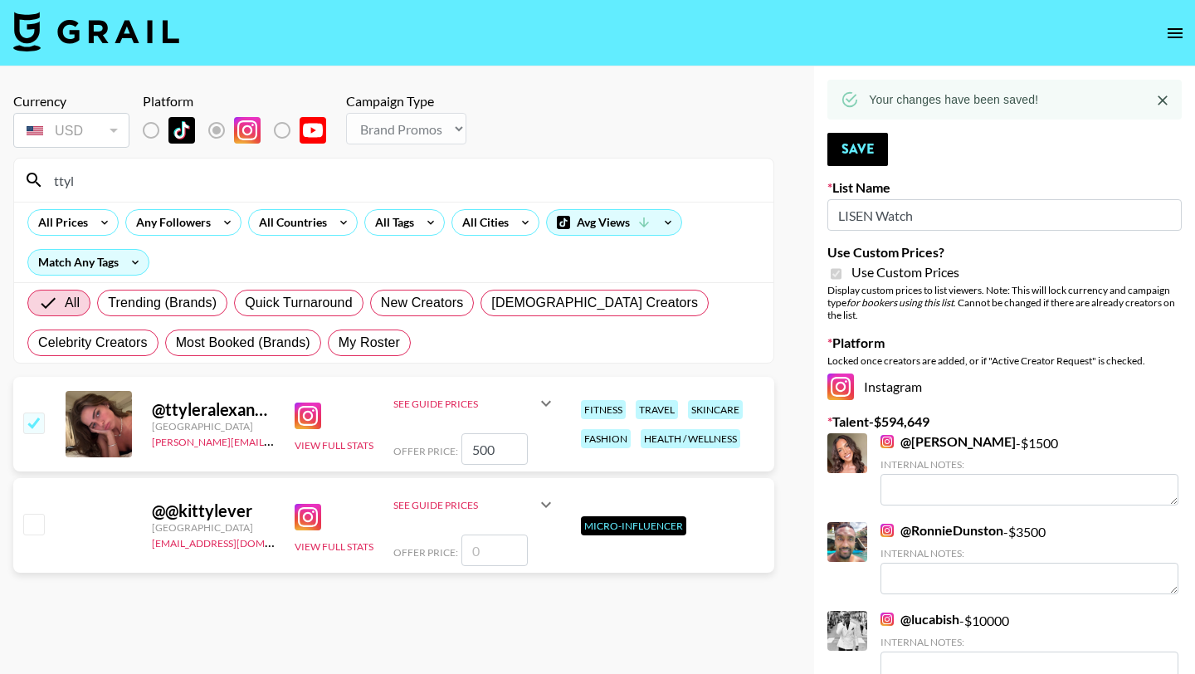
drag, startPoint x: 84, startPoint y: 182, endPoint x: 22, endPoint y: 182, distance: 61.4
click at [22, 182] on div "ttyl" at bounding box center [394, 180] width 760 height 43
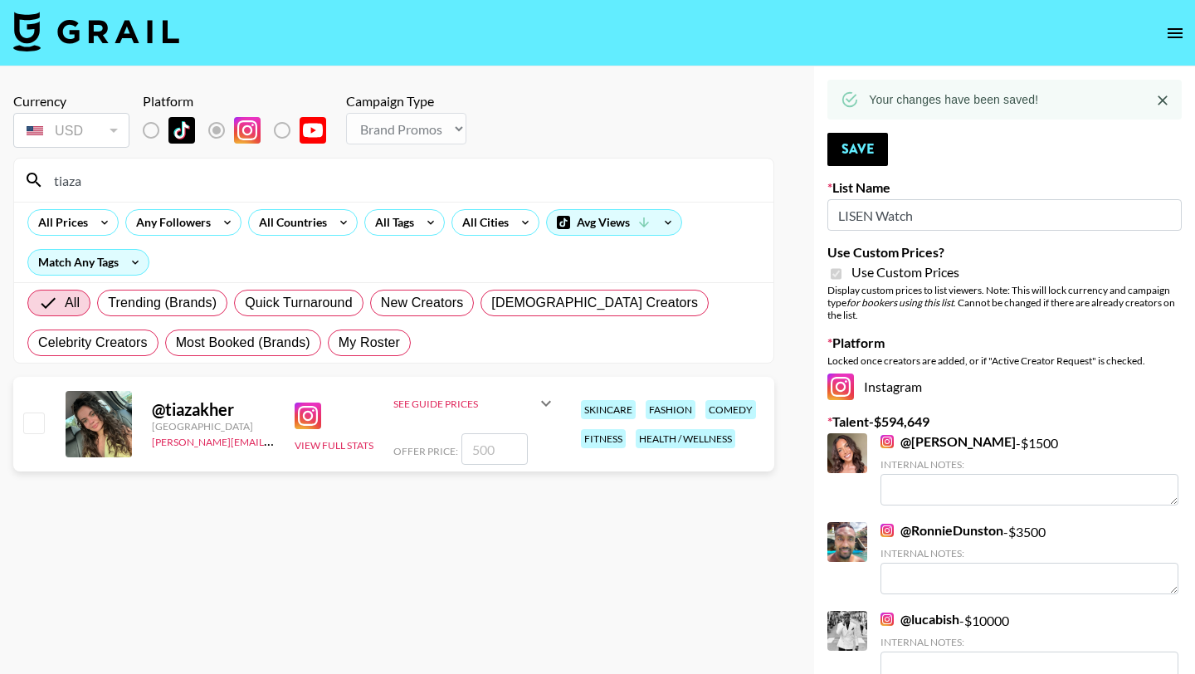
type input "tiaza"
click at [39, 424] on input "checkbox" at bounding box center [33, 423] width 20 height 20
checkbox input "true"
type input "500"
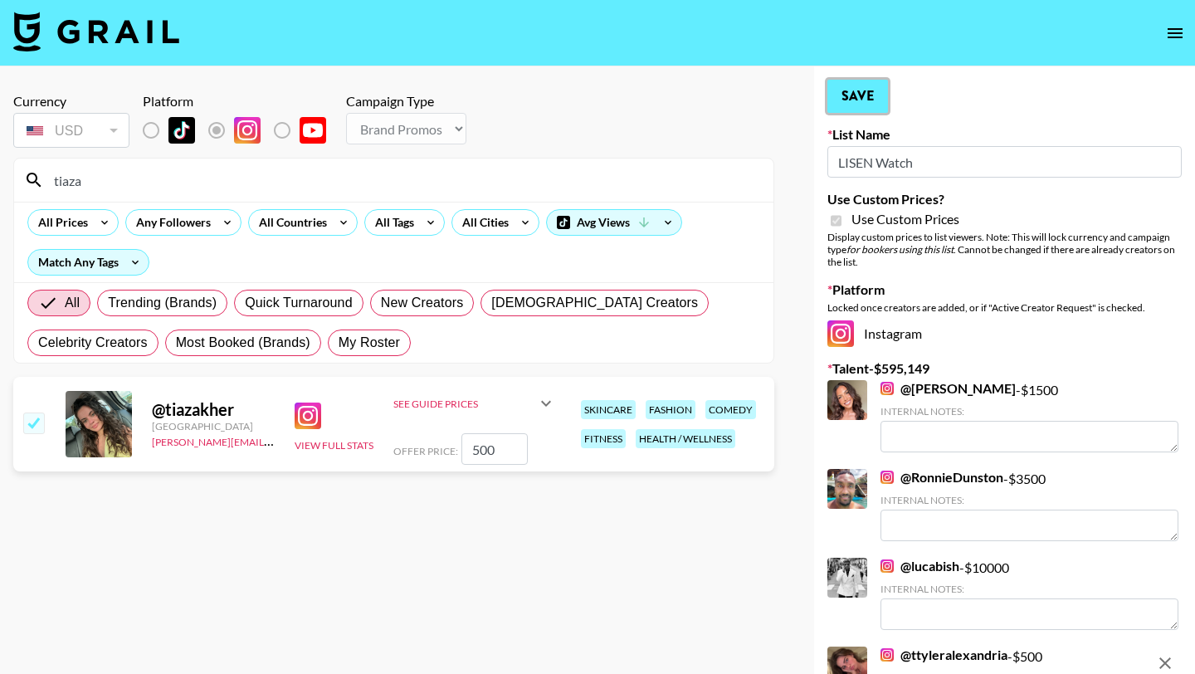
click at [867, 90] on button "Save" at bounding box center [858, 96] width 61 height 33
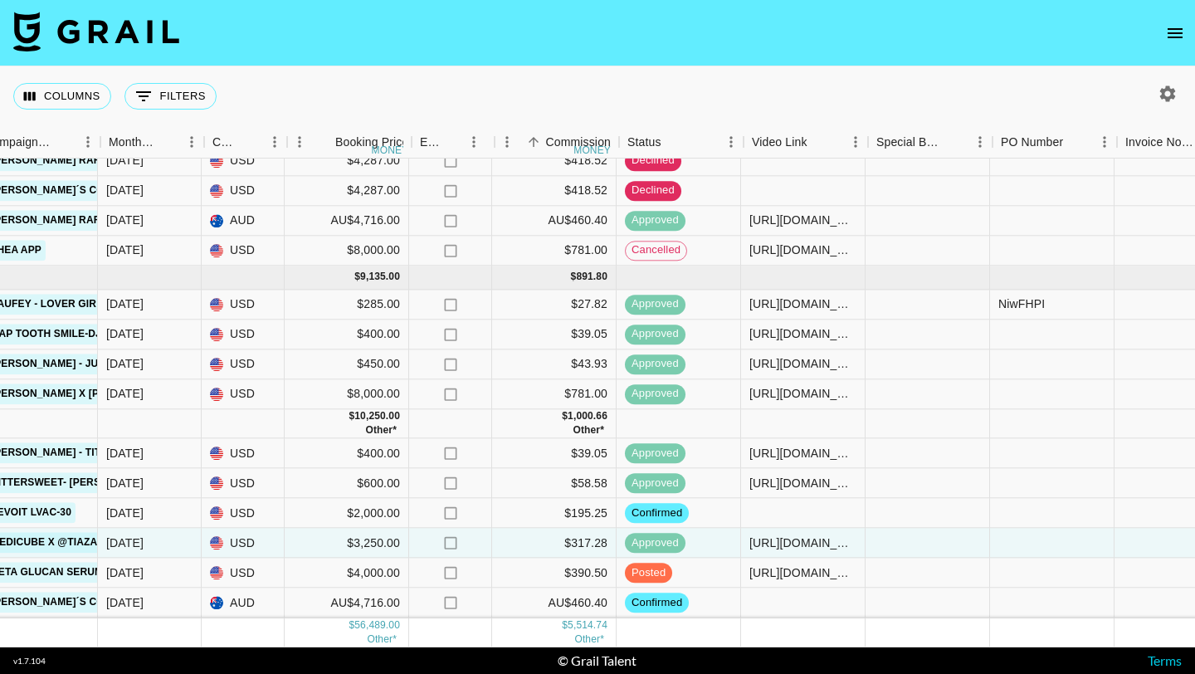
scroll to position [335, 1036]
